Goal: Information Seeking & Learning: Learn about a topic

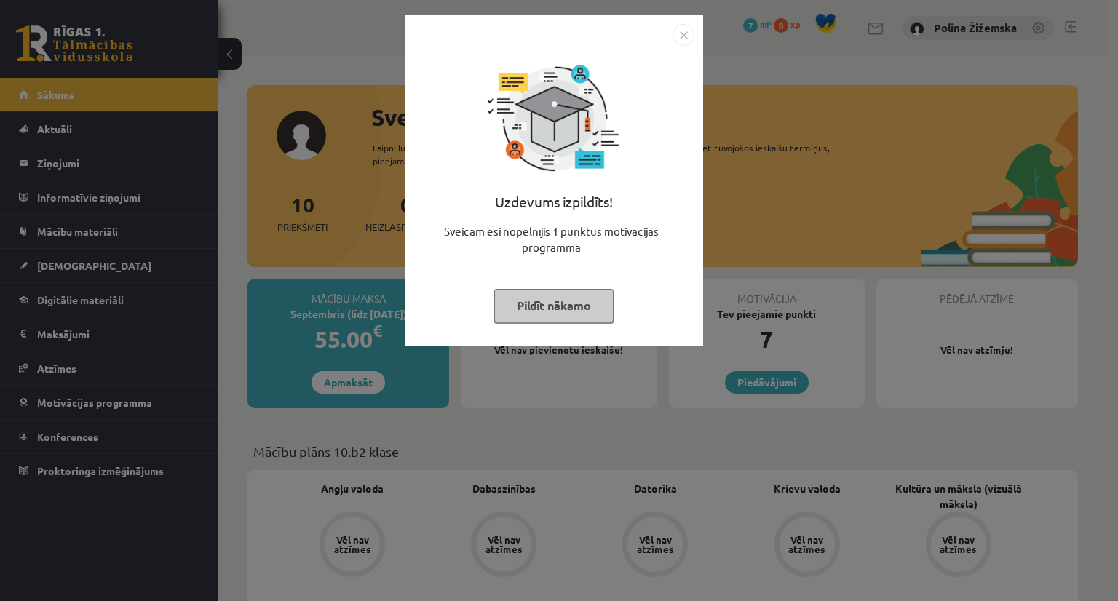
click at [679, 31] on img "Close" at bounding box center [683, 35] width 22 height 22
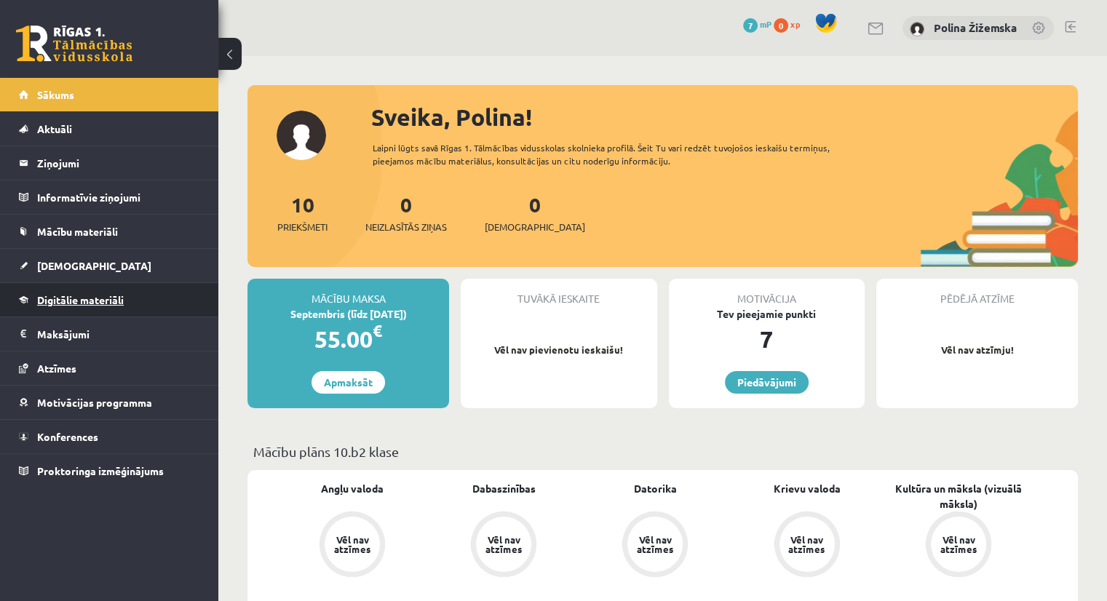
click at [67, 298] on span "Digitālie materiāli" at bounding box center [80, 299] width 87 height 13
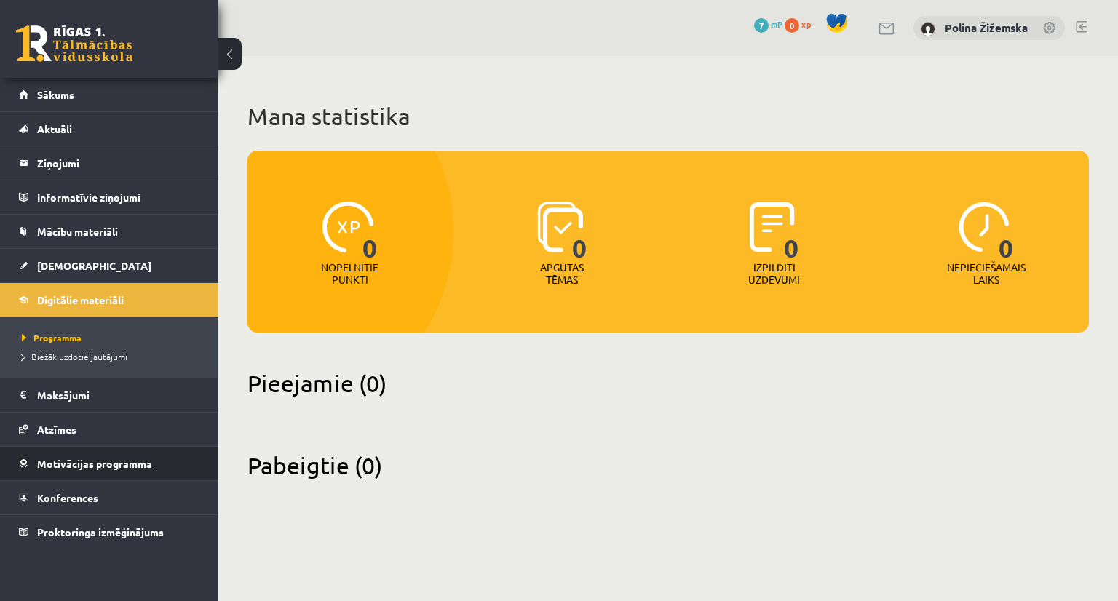
click at [84, 464] on span "Motivācijas programma" at bounding box center [94, 463] width 115 height 13
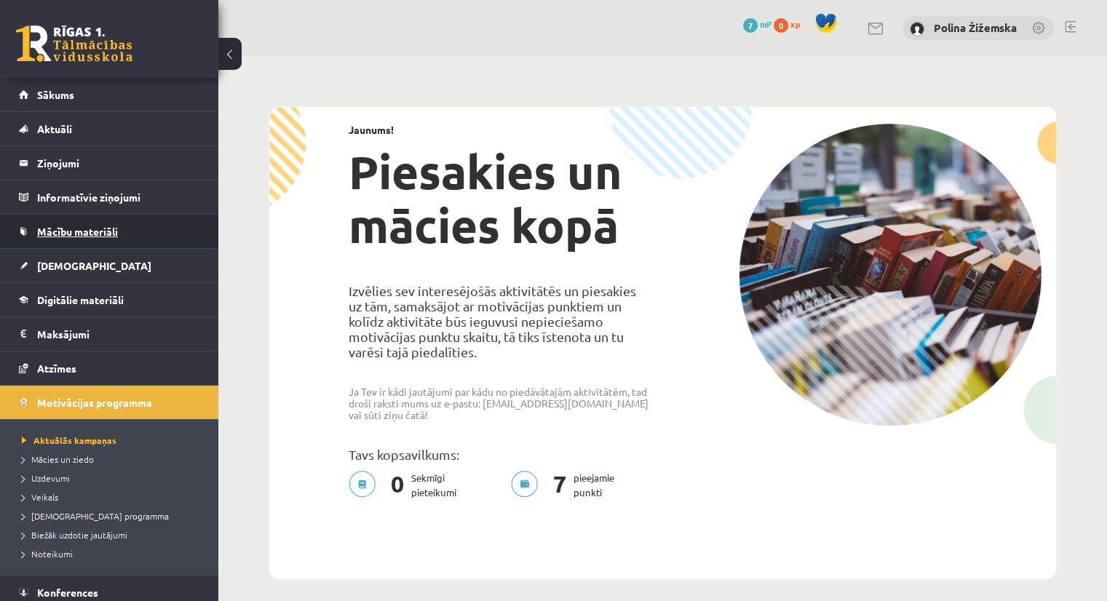
click at [90, 226] on span "Mācību materiāli" at bounding box center [77, 231] width 81 height 13
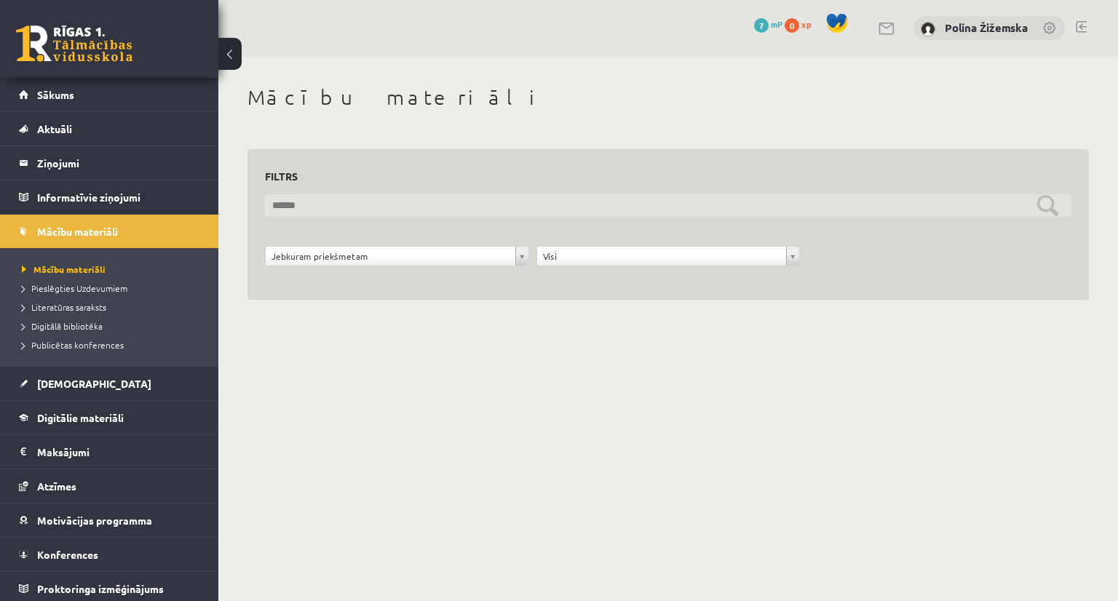
click at [357, 212] on input "text" at bounding box center [668, 205] width 806 height 23
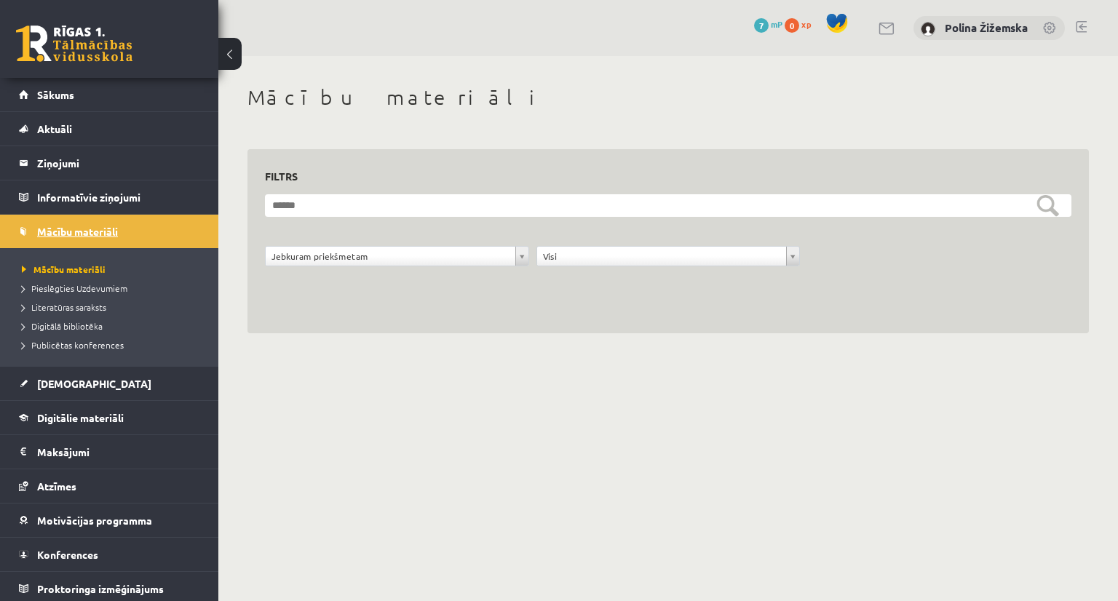
click at [57, 229] on span "Mācību materiāli" at bounding box center [77, 231] width 81 height 13
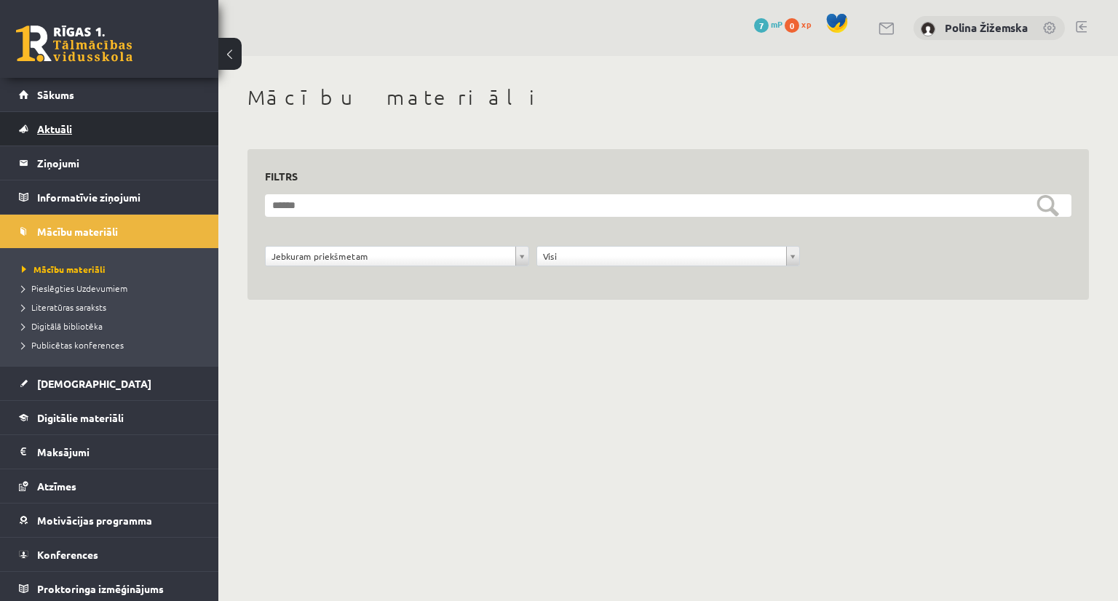
click at [75, 129] on link "Aktuāli" at bounding box center [109, 128] width 181 height 33
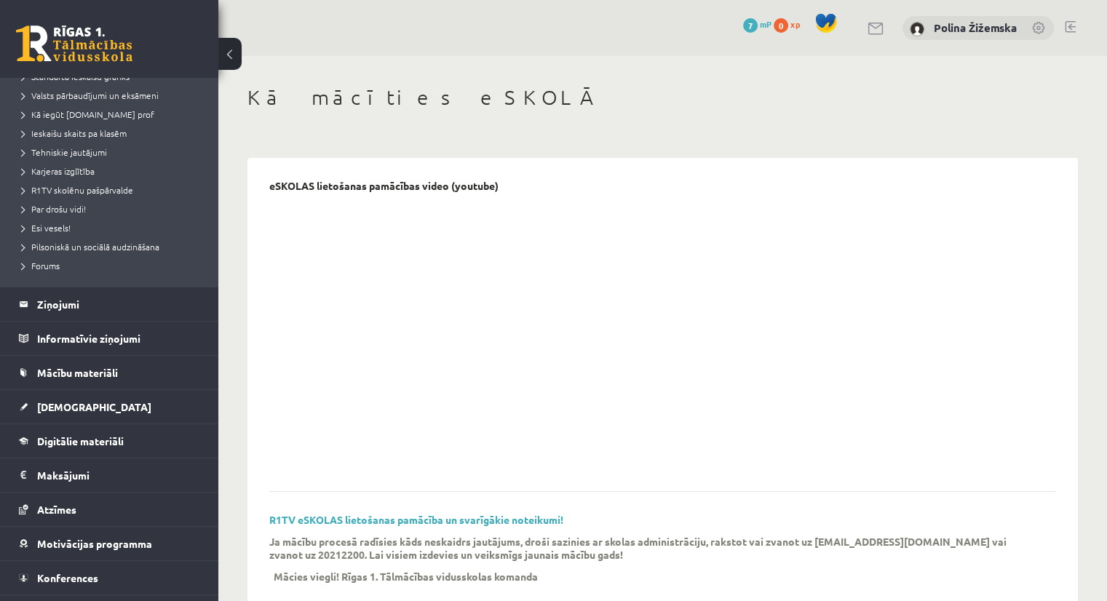
scroll to position [211, 0]
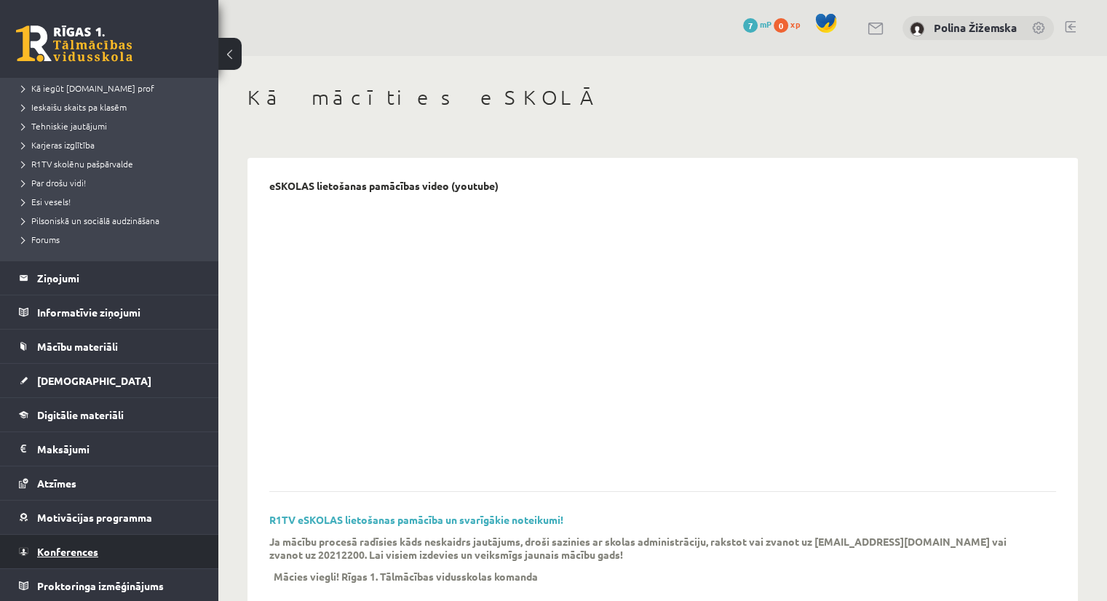
click at [78, 547] on span "Konferences" at bounding box center [67, 551] width 61 height 13
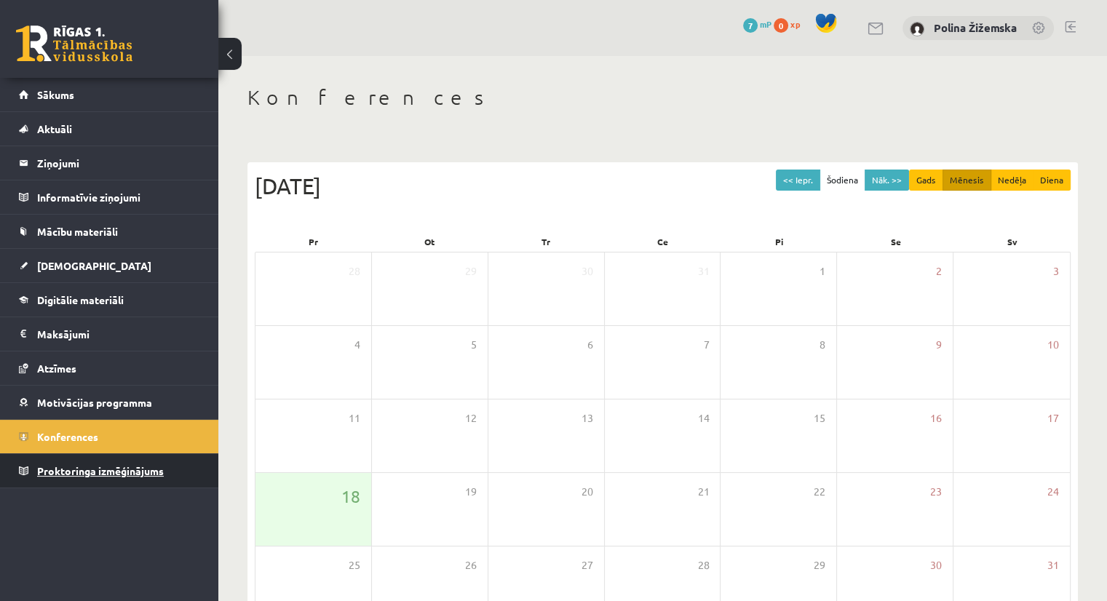
click at [57, 468] on span "Proktoringa izmēģinājums" at bounding box center [100, 470] width 127 height 13
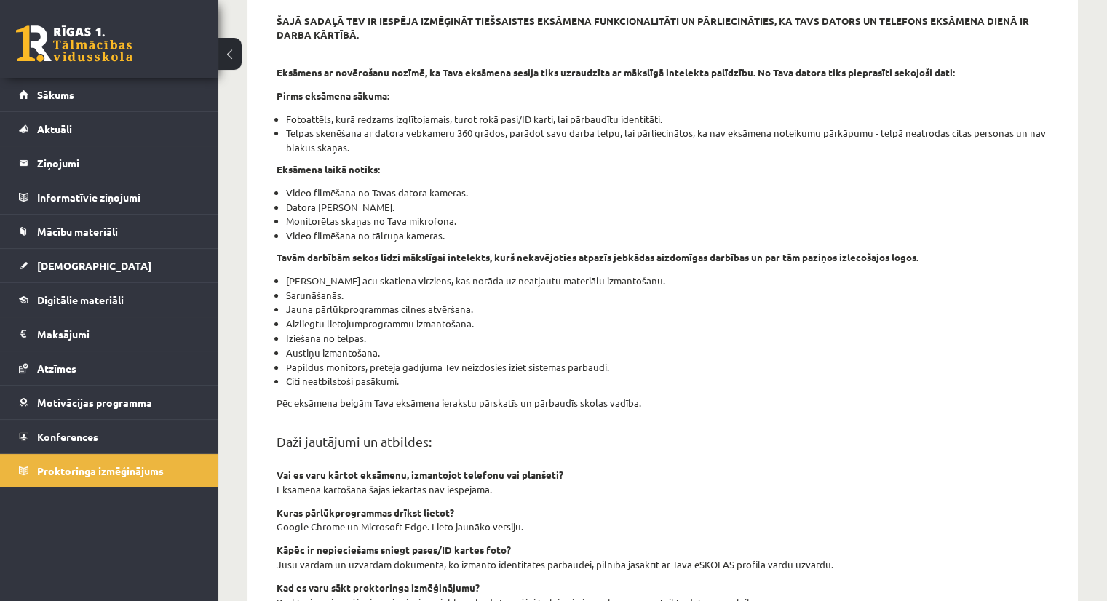
scroll to position [182, 0]
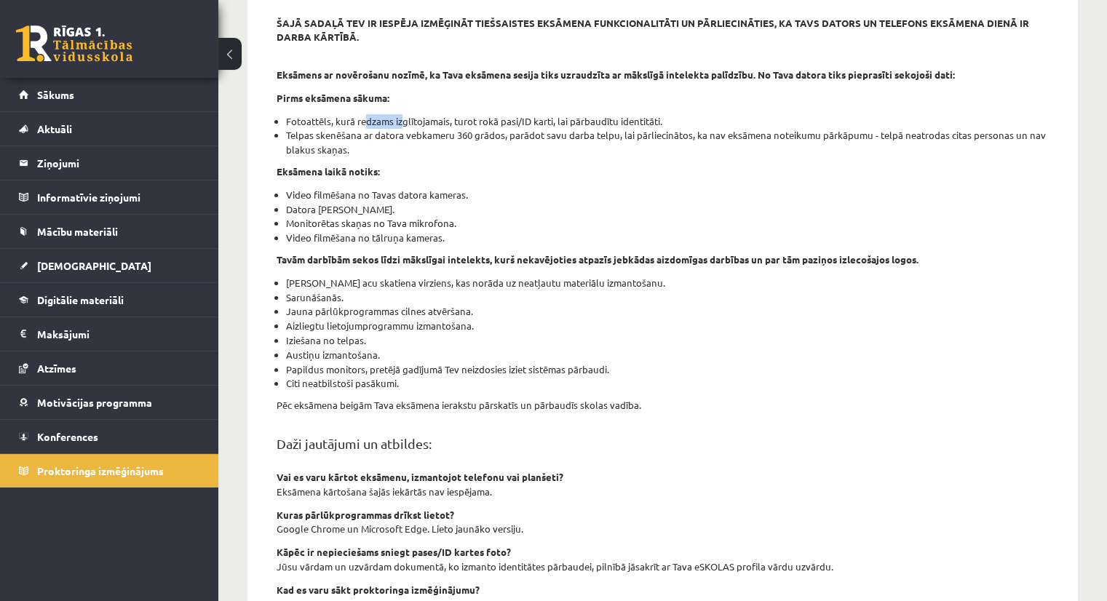
drag, startPoint x: 359, startPoint y: 123, endPoint x: 399, endPoint y: 123, distance: 40.0
click at [399, 123] on li "Fotoattēls, kurā redzams izglītojamais, turot rokā pasi/ID karti, lai pārbaudīt…" at bounding box center [667, 121] width 763 height 15
click at [403, 164] on p "Eksāmena laikā notiks:" at bounding box center [663, 171] width 772 height 15
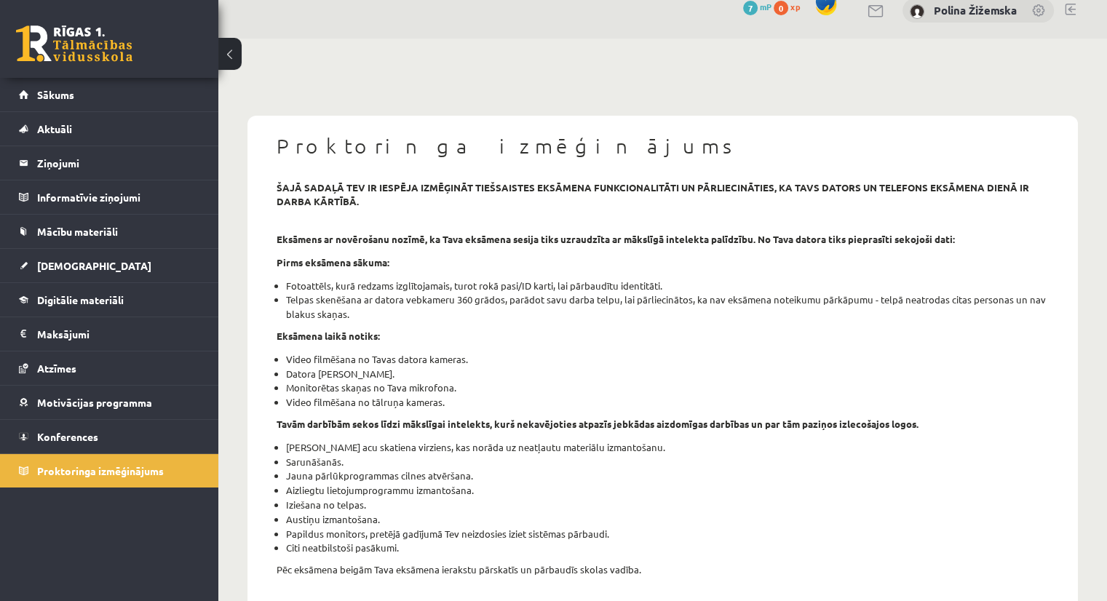
scroll to position [0, 0]
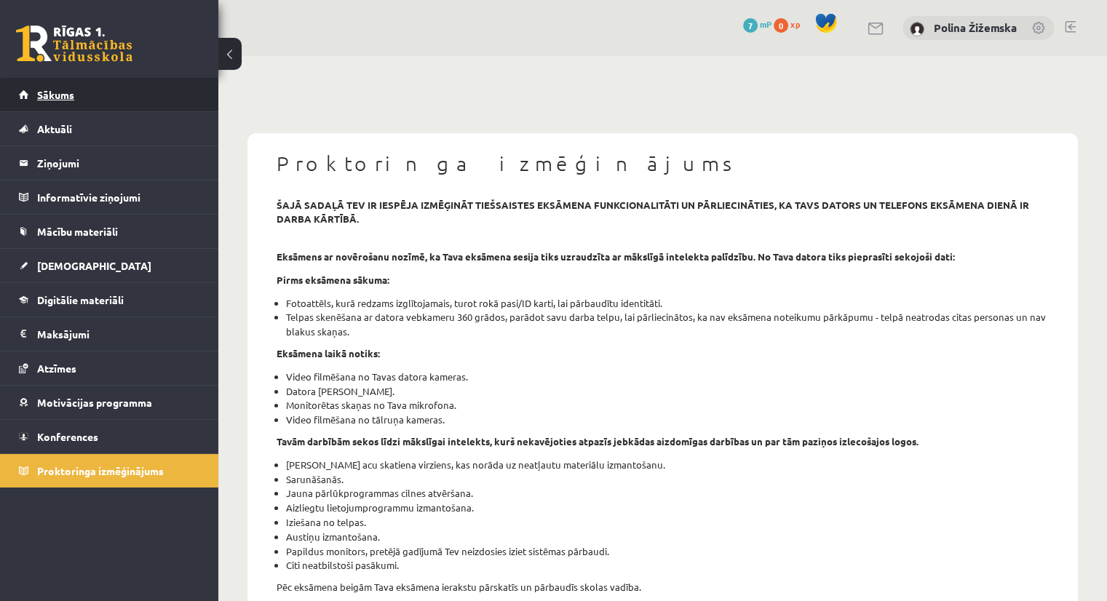
click at [64, 98] on span "Sākums" at bounding box center [55, 94] width 37 height 13
